Goal: Find specific fact: Find specific fact

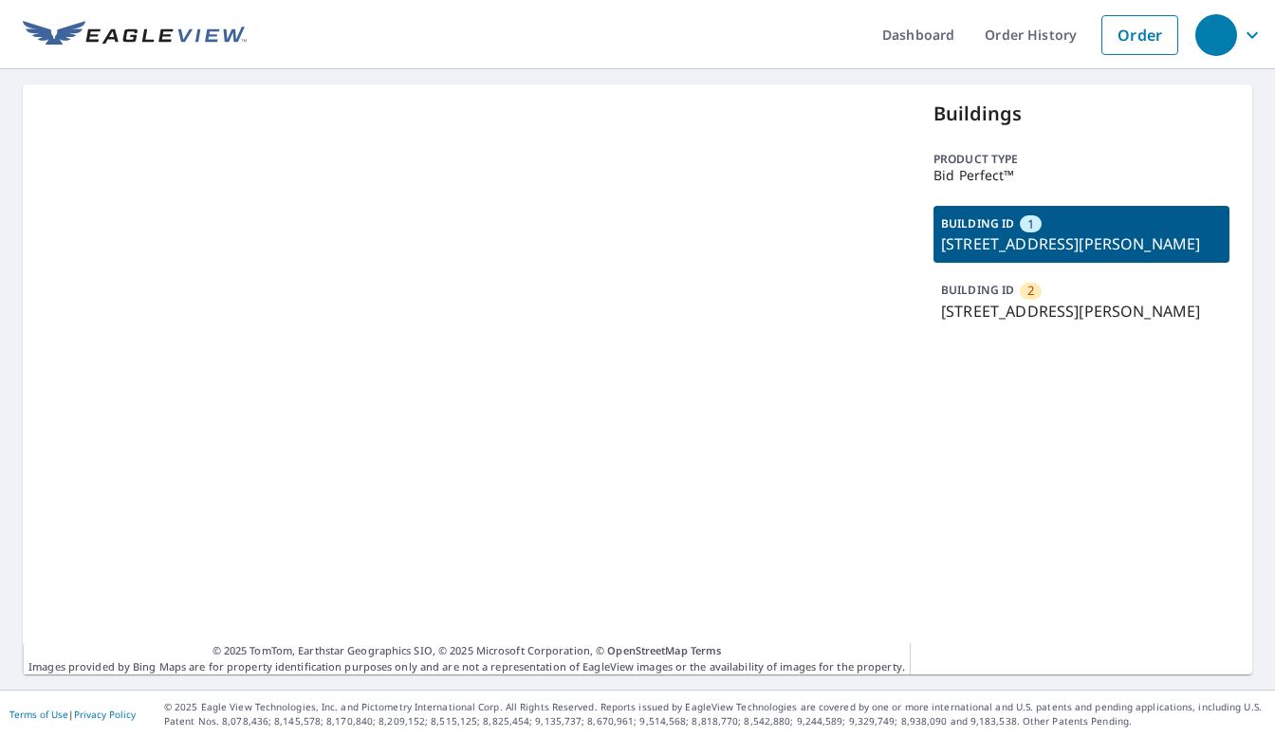
click at [1009, 323] on p "[STREET_ADDRESS][PERSON_NAME]" at bounding box center [1081, 311] width 281 height 23
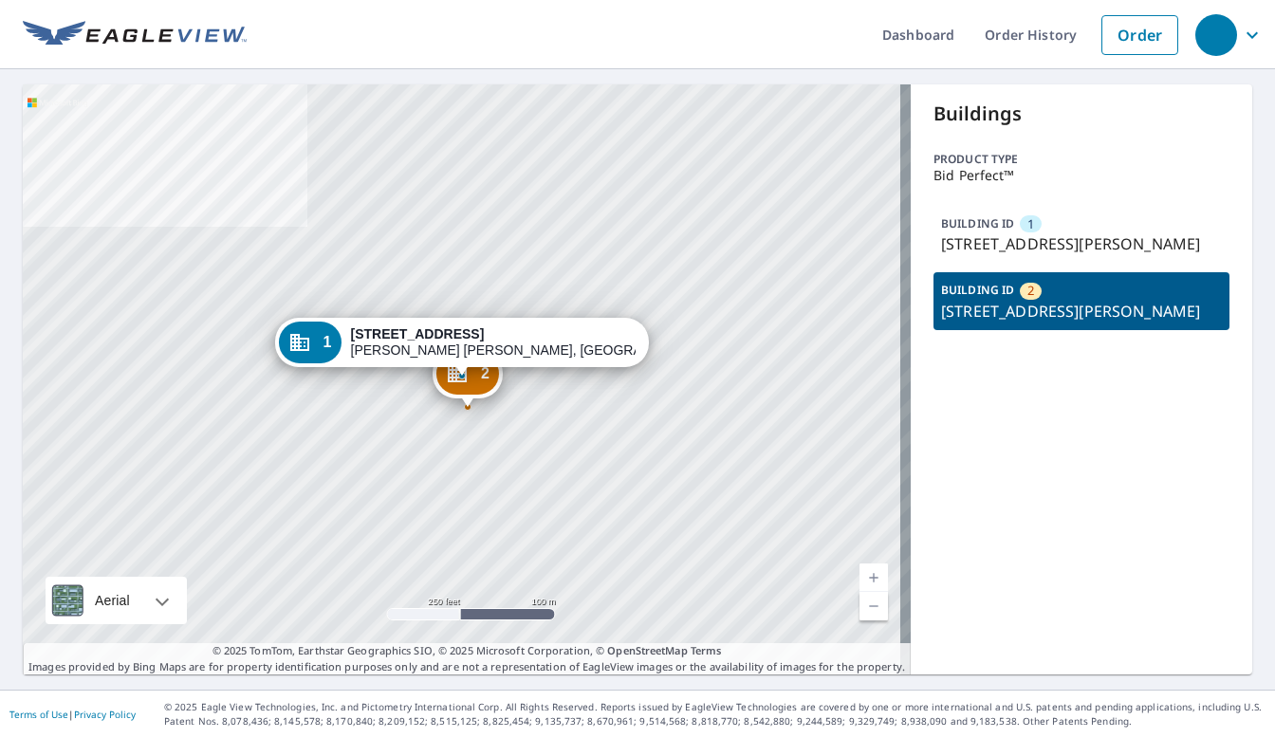
click at [1008, 244] on p "[STREET_ADDRESS][PERSON_NAME]" at bounding box center [1081, 243] width 281 height 23
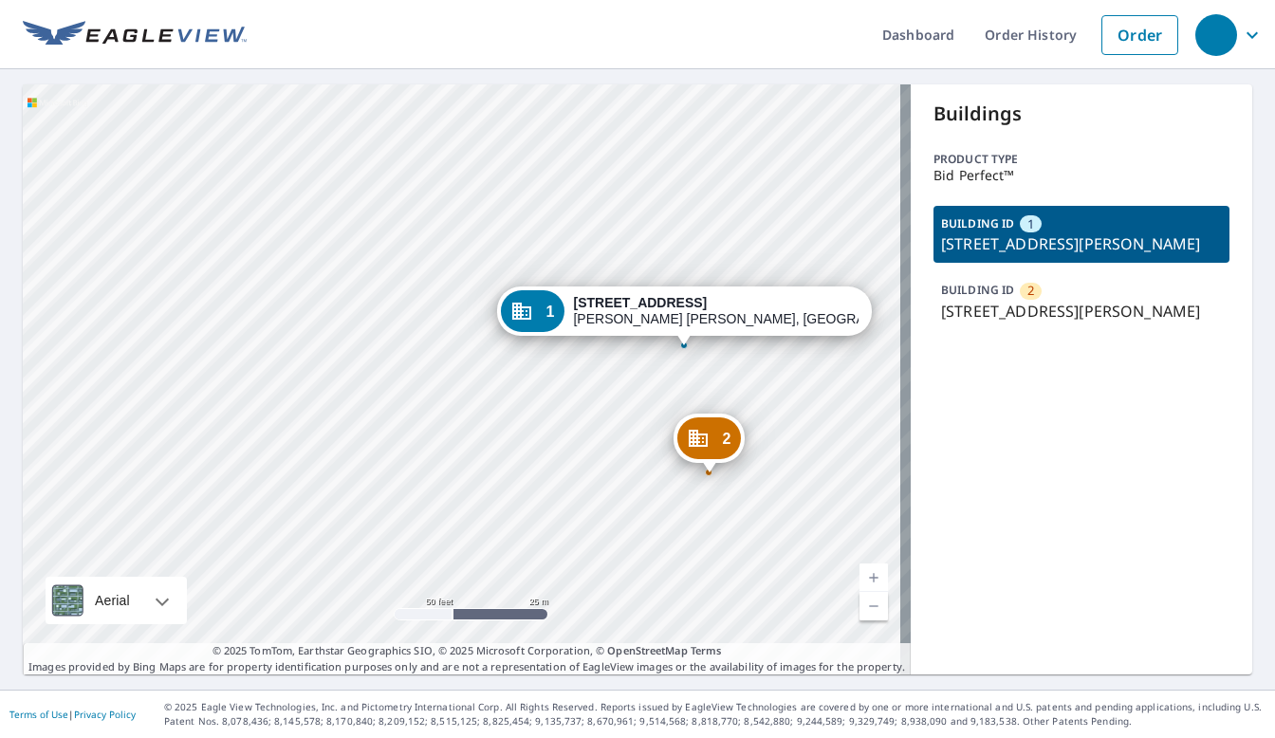
drag, startPoint x: 1018, startPoint y: 265, endPoint x: 930, endPoint y: 244, distance: 90.7
click at [941, 244] on p "[STREET_ADDRESS][PERSON_NAME]" at bounding box center [1081, 243] width 281 height 23
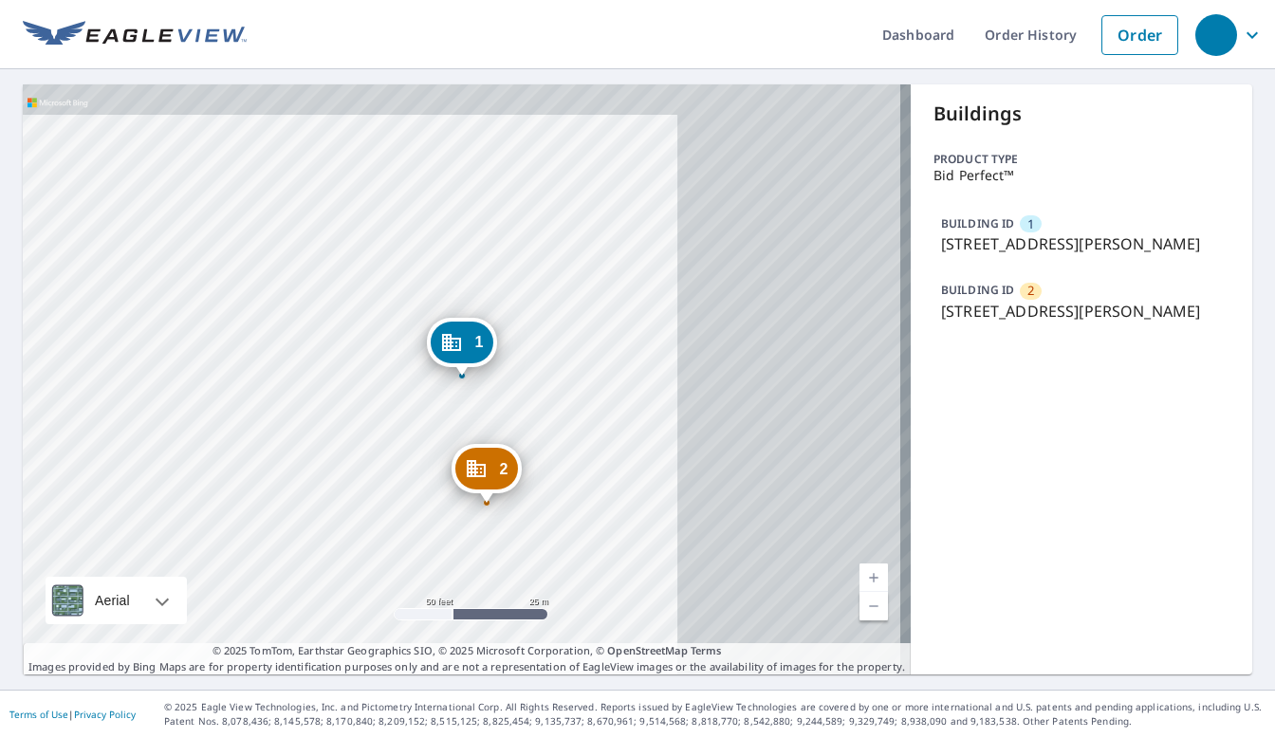
copy p "[STREET_ADDRESS][PERSON_NAME],"
